Goal: Task Accomplishment & Management: Use online tool/utility

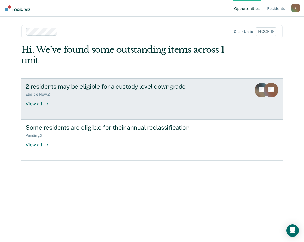
click at [46, 104] on icon at bounding box center [47, 104] width 4 height 0
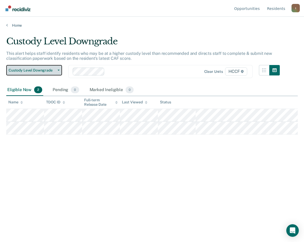
click at [48, 72] on span "Custody Level Downgrade" at bounding box center [32, 70] width 47 height 4
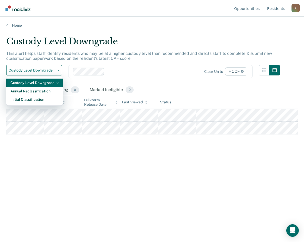
click at [43, 81] on div "Custody Level Downgrade" at bounding box center [34, 82] width 48 height 8
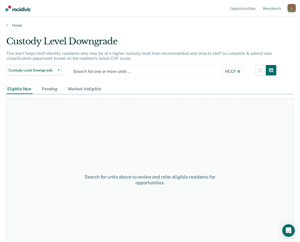
click at [90, 71] on div at bounding box center [133, 71] width 120 height 6
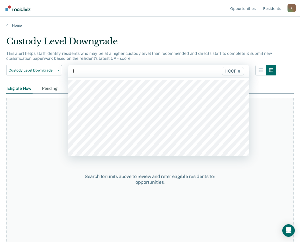
type input "la"
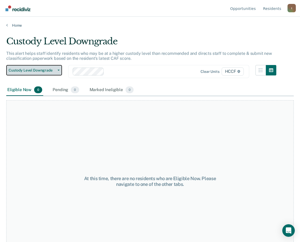
click at [46, 73] on button "Custody Level Downgrade" at bounding box center [34, 70] width 56 height 10
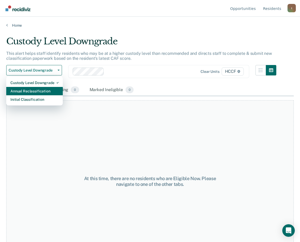
click at [46, 90] on div "Annual Reclassification" at bounding box center [34, 91] width 48 height 8
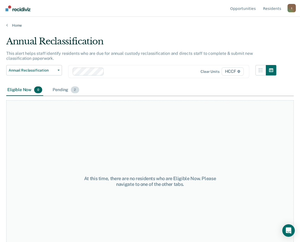
click at [68, 90] on div "Pending 2" at bounding box center [66, 89] width 28 height 11
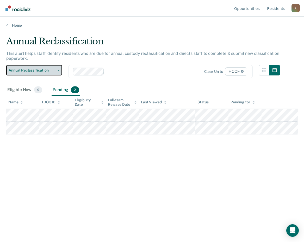
click at [47, 72] on span "Annual Reclassification" at bounding box center [32, 70] width 47 height 4
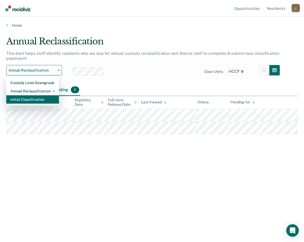
click at [47, 100] on div "Initial Classification" at bounding box center [32, 99] width 44 height 8
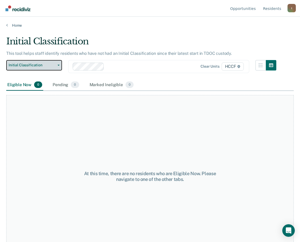
click at [37, 65] on span "Initial Classification" at bounding box center [32, 65] width 47 height 4
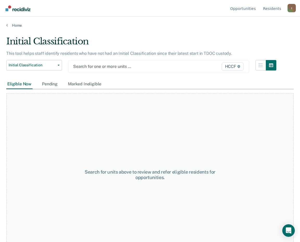
click at [89, 66] on div at bounding box center [133, 66] width 120 height 6
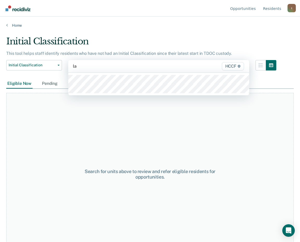
type input "la2"
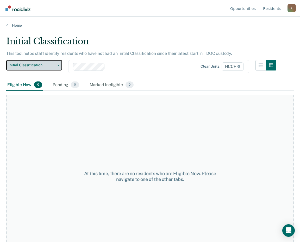
click at [35, 65] on span "Initial Classification" at bounding box center [32, 65] width 47 height 4
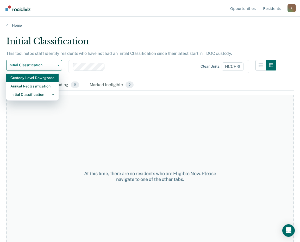
click at [38, 78] on div "Custody Level Downgrade" at bounding box center [32, 78] width 44 height 8
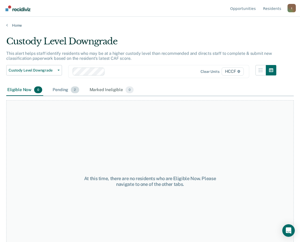
click at [70, 88] on div "Pending 2" at bounding box center [66, 89] width 28 height 11
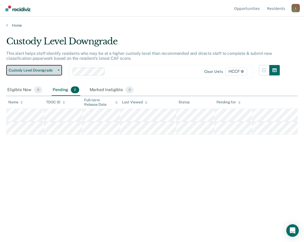
click at [46, 71] on span "Custody Level Downgrade" at bounding box center [32, 70] width 47 height 4
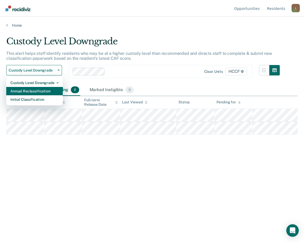
click at [43, 90] on div "Annual Reclassification" at bounding box center [34, 91] width 48 height 8
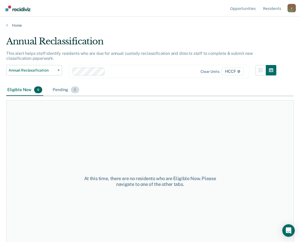
click at [55, 87] on div "Pending 2" at bounding box center [66, 89] width 28 height 11
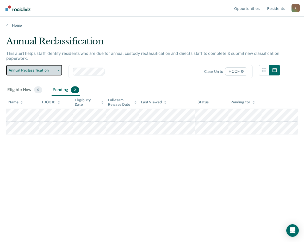
click at [47, 71] on span "Annual Reclassification" at bounding box center [32, 70] width 47 height 4
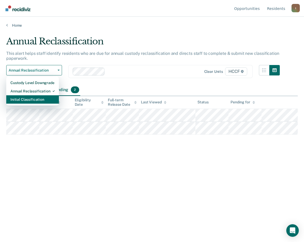
click at [49, 98] on div "Initial Classification" at bounding box center [32, 99] width 44 height 8
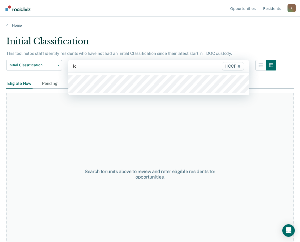
type input "lc1"
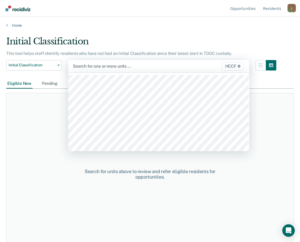
click at [77, 65] on div at bounding box center [133, 66] width 120 height 6
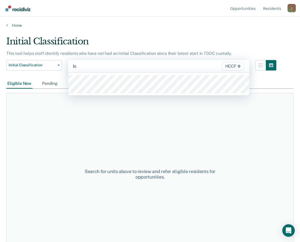
type input "lc1"
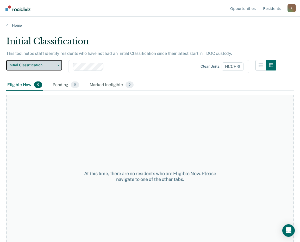
click at [41, 66] on span "Initial Classification" at bounding box center [32, 65] width 47 height 4
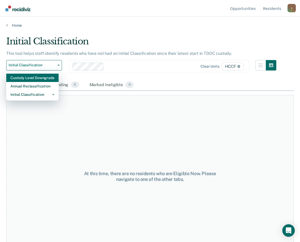
click at [42, 77] on div "Custody Level Downgrade" at bounding box center [32, 78] width 44 height 8
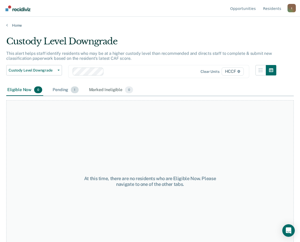
click at [60, 88] on div "Pending 1" at bounding box center [66, 89] width 28 height 11
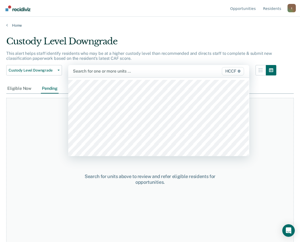
click at [92, 71] on div at bounding box center [133, 71] width 120 height 6
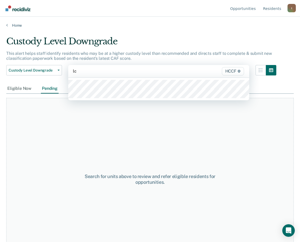
type input "lc2"
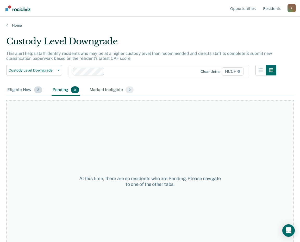
click at [27, 90] on div "Eligible Now 2" at bounding box center [24, 89] width 37 height 11
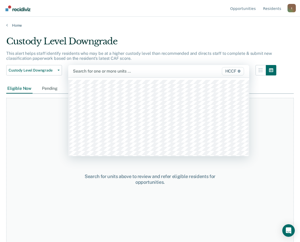
click at [99, 70] on div at bounding box center [133, 71] width 120 height 6
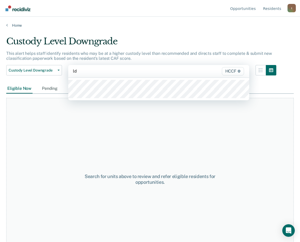
type input "ld1"
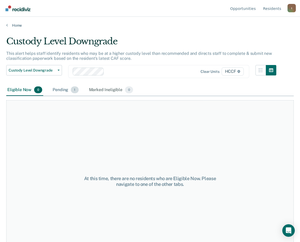
click at [62, 88] on div "Pending 1" at bounding box center [66, 89] width 28 height 11
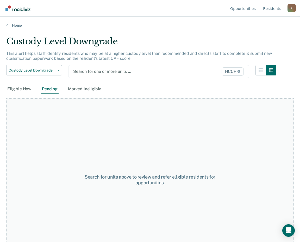
click at [100, 70] on div at bounding box center [133, 71] width 120 height 6
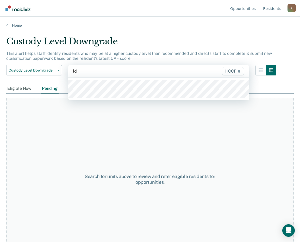
type input "ld2"
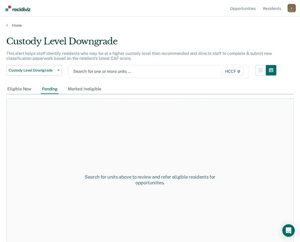
click at [94, 72] on div at bounding box center [133, 71] width 120 height 6
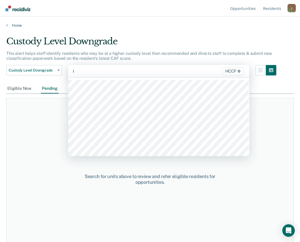
type input "ia"
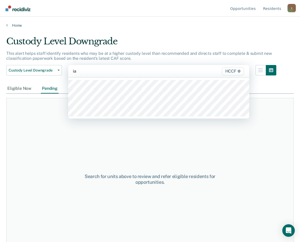
type input "ia2"
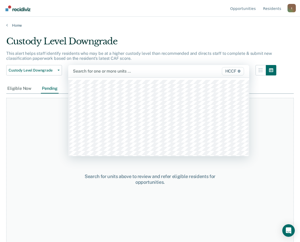
click at [94, 72] on div at bounding box center [133, 71] width 120 height 6
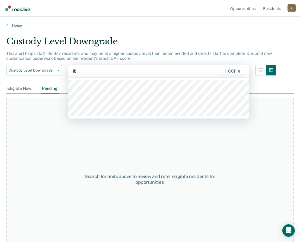
type input "ib1"
type input "ib2"
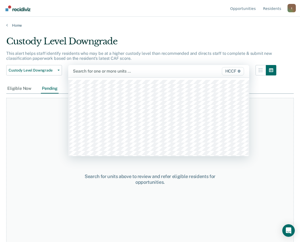
click at [100, 71] on div at bounding box center [133, 71] width 120 height 6
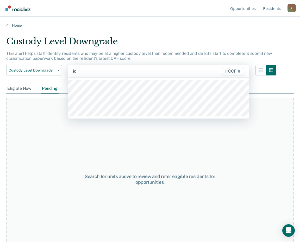
type input "ic1"
type input "ic2"
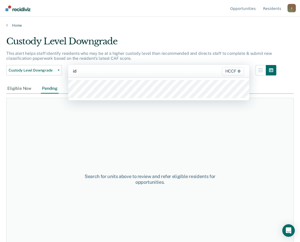
type input "id1"
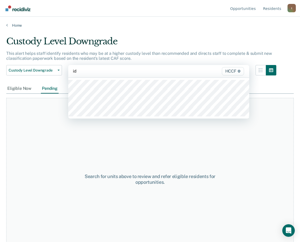
type input "id2"
